Goal: Register for event/course

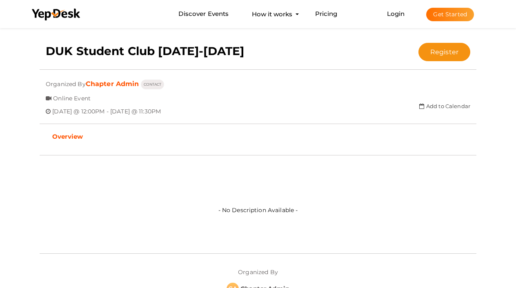
scroll to position [153, 0]
click at [459, 56] on button "Register" at bounding box center [444, 52] width 52 height 18
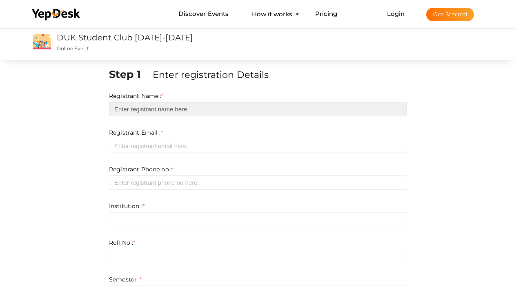
click at [400, 105] on input "text" at bounding box center [258, 109] width 298 height 14
click at [395, 108] on input "text" at bounding box center [258, 109] width 298 height 14
type input "[PERSON_NAME]"
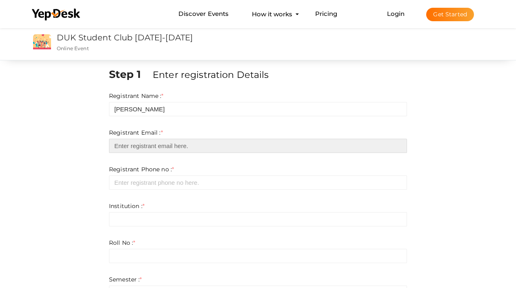
type input "[EMAIL_ADDRESS][DOMAIN_NAME]"
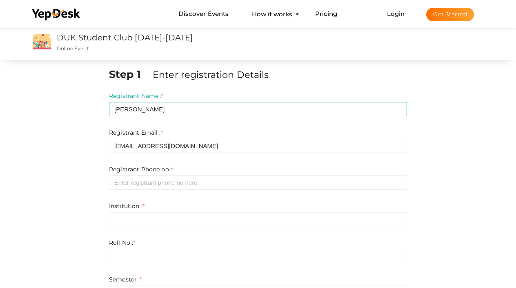
type input "[PERSON_NAME]"
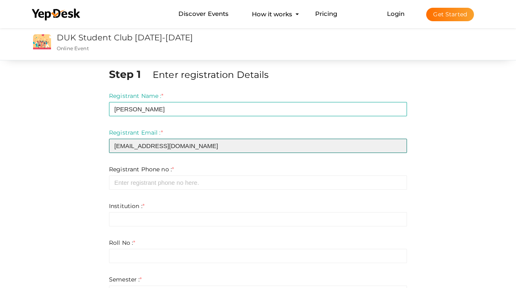
click at [159, 143] on input "[EMAIL_ADDRESS][DOMAIN_NAME]" at bounding box center [258, 146] width 298 height 14
drag, startPoint x: 179, startPoint y: 145, endPoint x: 222, endPoint y: 143, distance: 42.9
click at [217, 146] on input "[EMAIL_ADDRESS][DOMAIN_NAME]" at bounding box center [258, 146] width 298 height 14
type input "[EMAIL_ADDRESS][DOMAIN_NAME]"
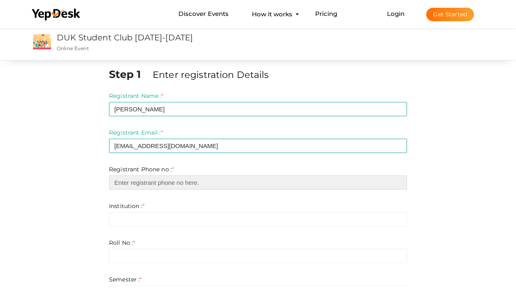
click at [218, 187] on input "number" at bounding box center [258, 182] width 298 height 14
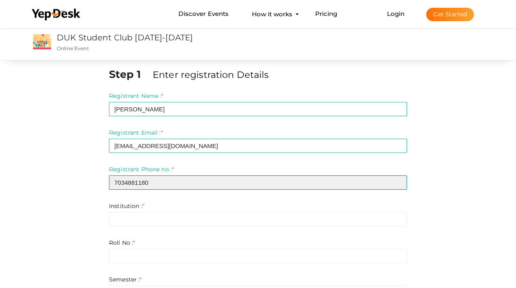
type input "7034881180"
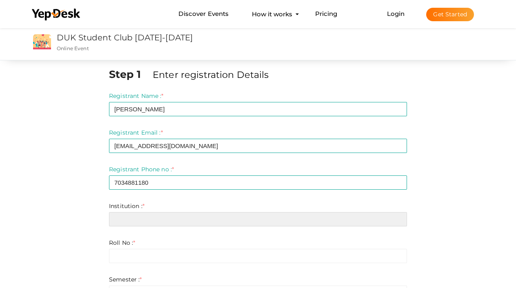
click at [180, 222] on input "text" at bounding box center [258, 219] width 298 height 14
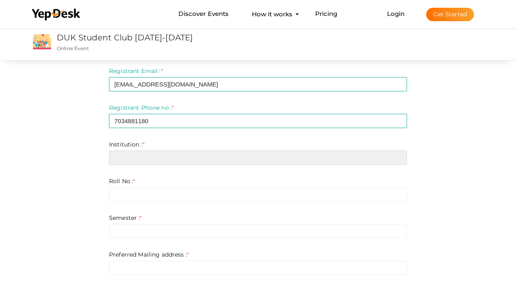
scroll to position [64, 0]
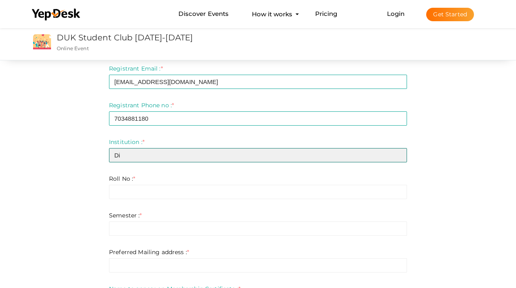
type input "D"
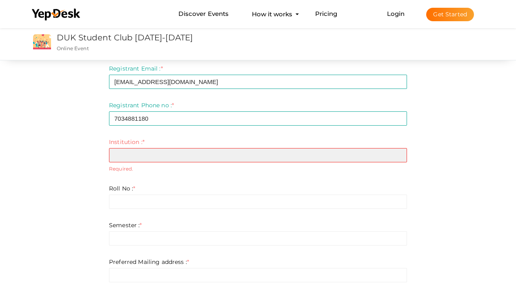
paste input "Kerala University of Digital Sciences, Innovation and Technology (Digital Unive…"
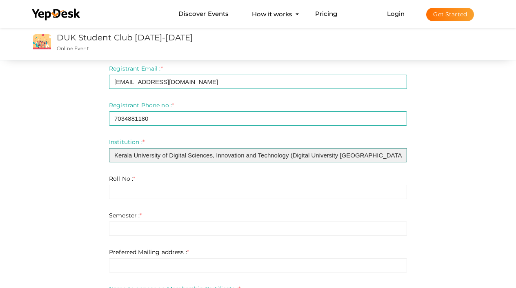
type input "Kerala University of Digital Sciences, Innovation and Technology (Digital Unive…"
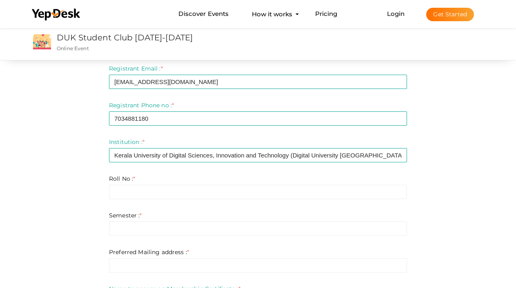
click at [262, 181] on div "Roll No : * Invalid Email Required. Limit exceeds. Limit is - Invalid email Inv…" at bounding box center [258, 187] width 298 height 24
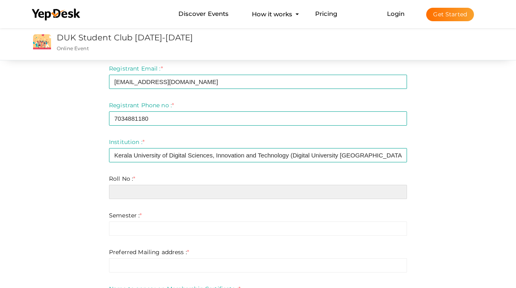
click at [262, 185] on input "text" at bounding box center [258, 192] width 298 height 14
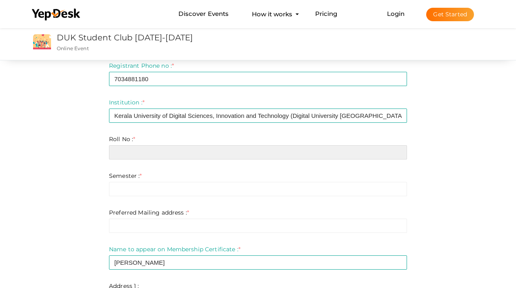
scroll to position [104, 0]
paste input "253220"
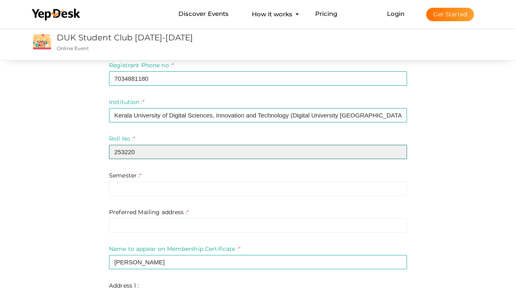
type input "253220"
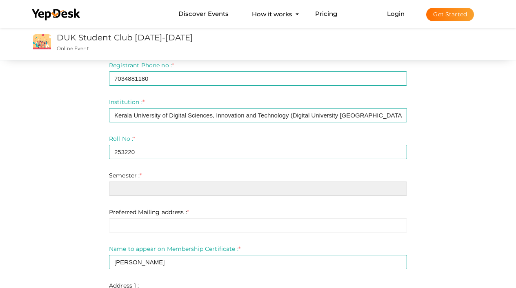
click at [177, 192] on input "text" at bounding box center [258, 189] width 298 height 14
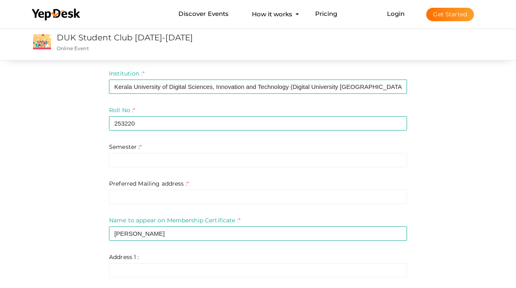
scroll to position [141, 0]
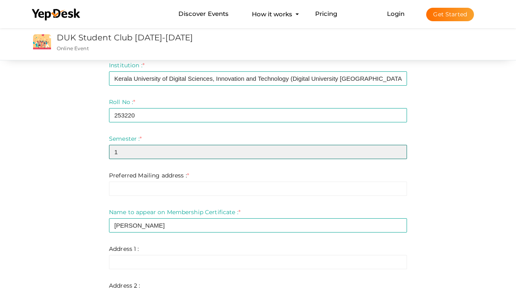
type input "1"
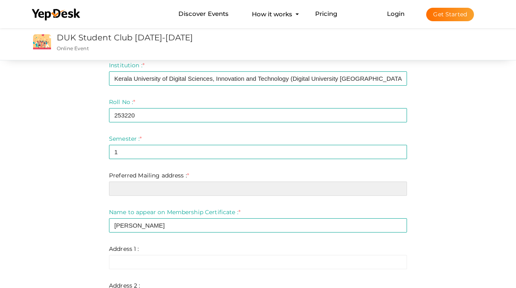
click at [402, 187] on input "text" at bounding box center [258, 189] width 298 height 14
click at [395, 189] on input "text" at bounding box center [258, 189] width 298 height 14
click at [402, 188] on input "text" at bounding box center [258, 189] width 298 height 14
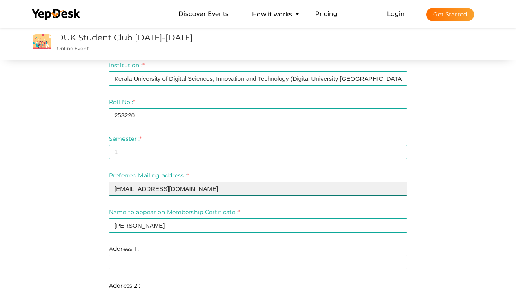
type input "[EMAIL_ADDRESS][DOMAIN_NAME]"
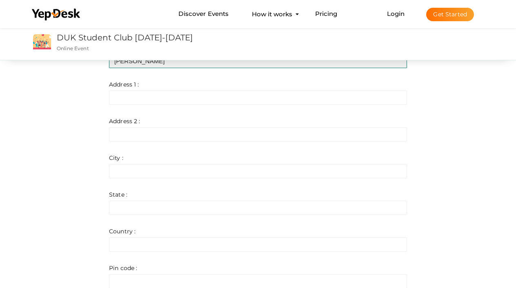
scroll to position [296, 0]
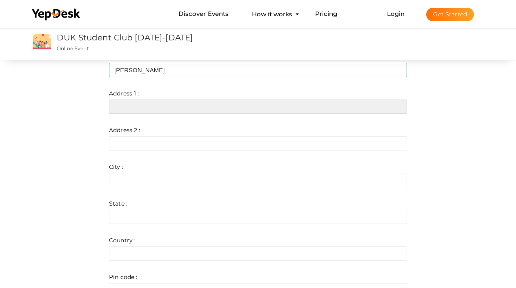
click at [392, 107] on input "text" at bounding box center [258, 107] width 298 height 14
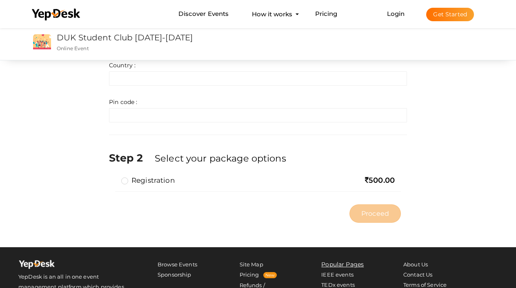
scroll to position [477, 0]
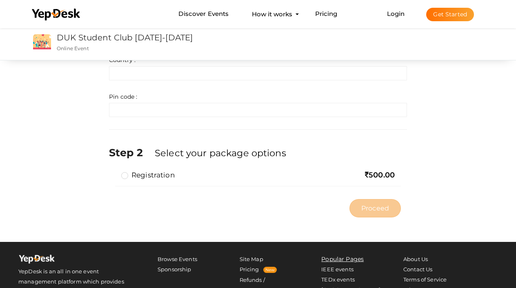
click at [124, 178] on label "Registration" at bounding box center [147, 175] width 53 height 10
click at [113, 172] on input "Registration" at bounding box center [113, 172] width 0 height 0
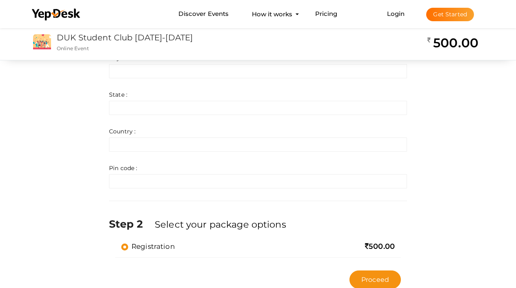
scroll to position [427, 0]
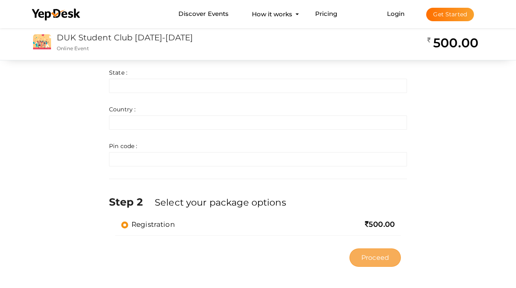
click at [371, 261] on span "Proceed" at bounding box center [375, 257] width 28 height 9
type input "N/A"
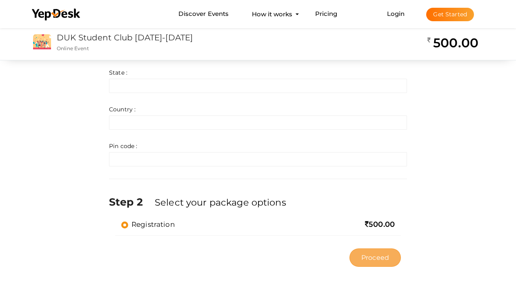
type input "N/A"
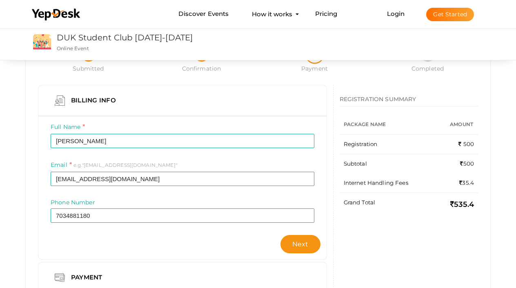
scroll to position [45, 0]
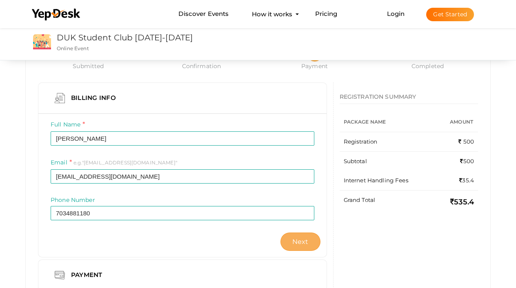
click at [285, 242] on button "Next" at bounding box center [300, 242] width 40 height 18
